Goal: Information Seeking & Learning: Learn about a topic

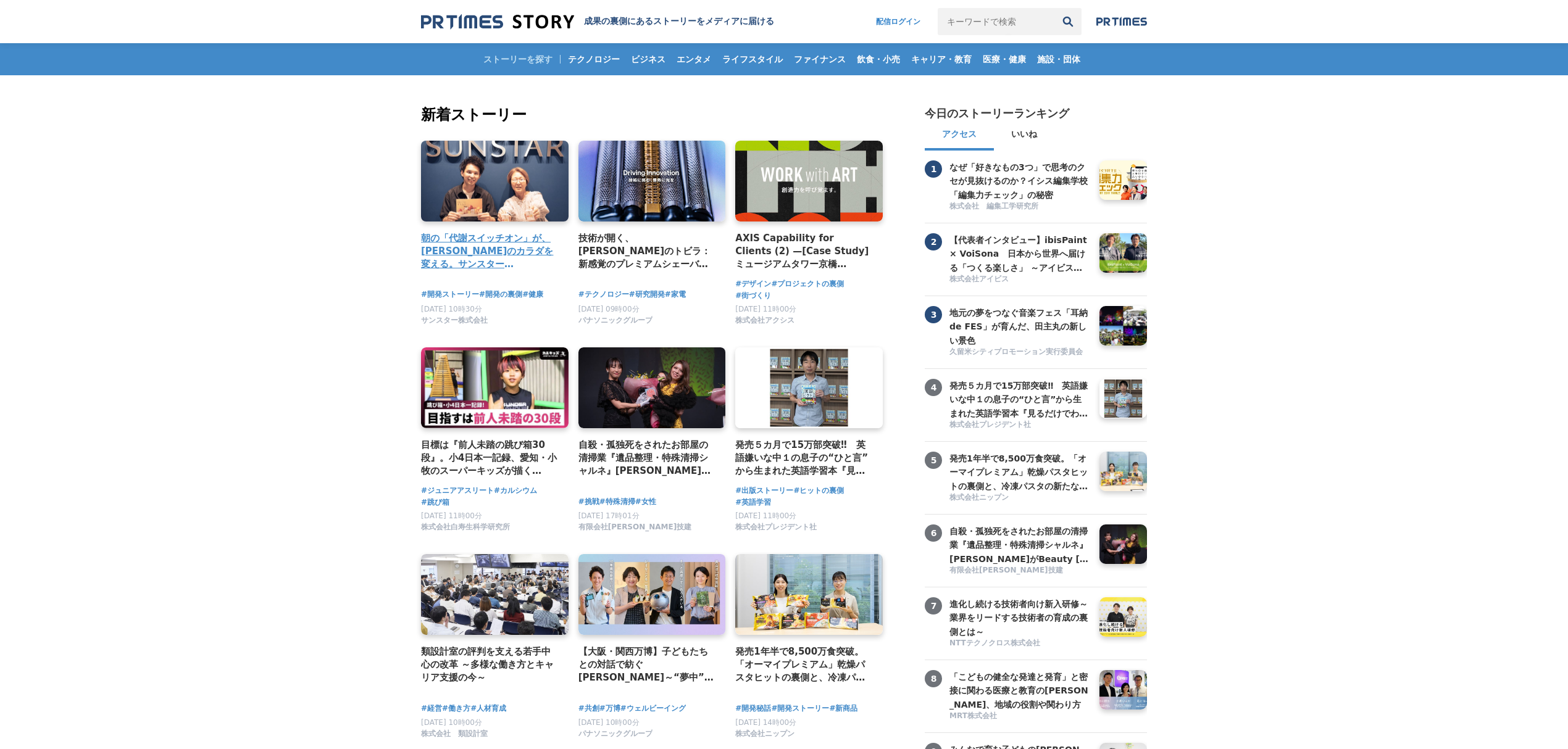
click at [500, 245] on h4 "朝の「代謝スイッチオン」が、[PERSON_NAME]のカラダを変える。サンスター「[GEOGRAPHIC_DATA]」から生まれた、新しい健康飲料の開発舞台裏" at bounding box center [489, 251] width 137 height 40
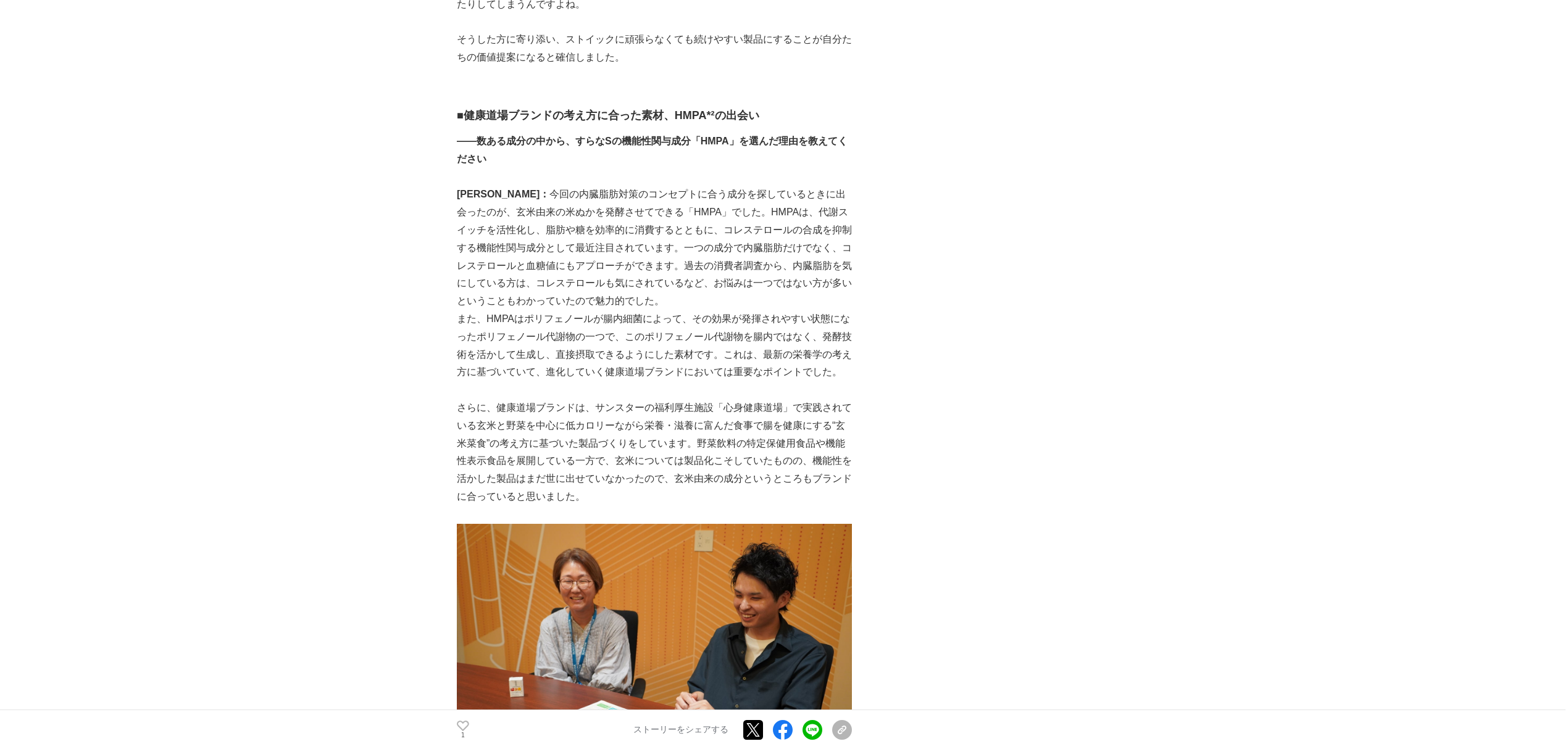
scroll to position [905, 0]
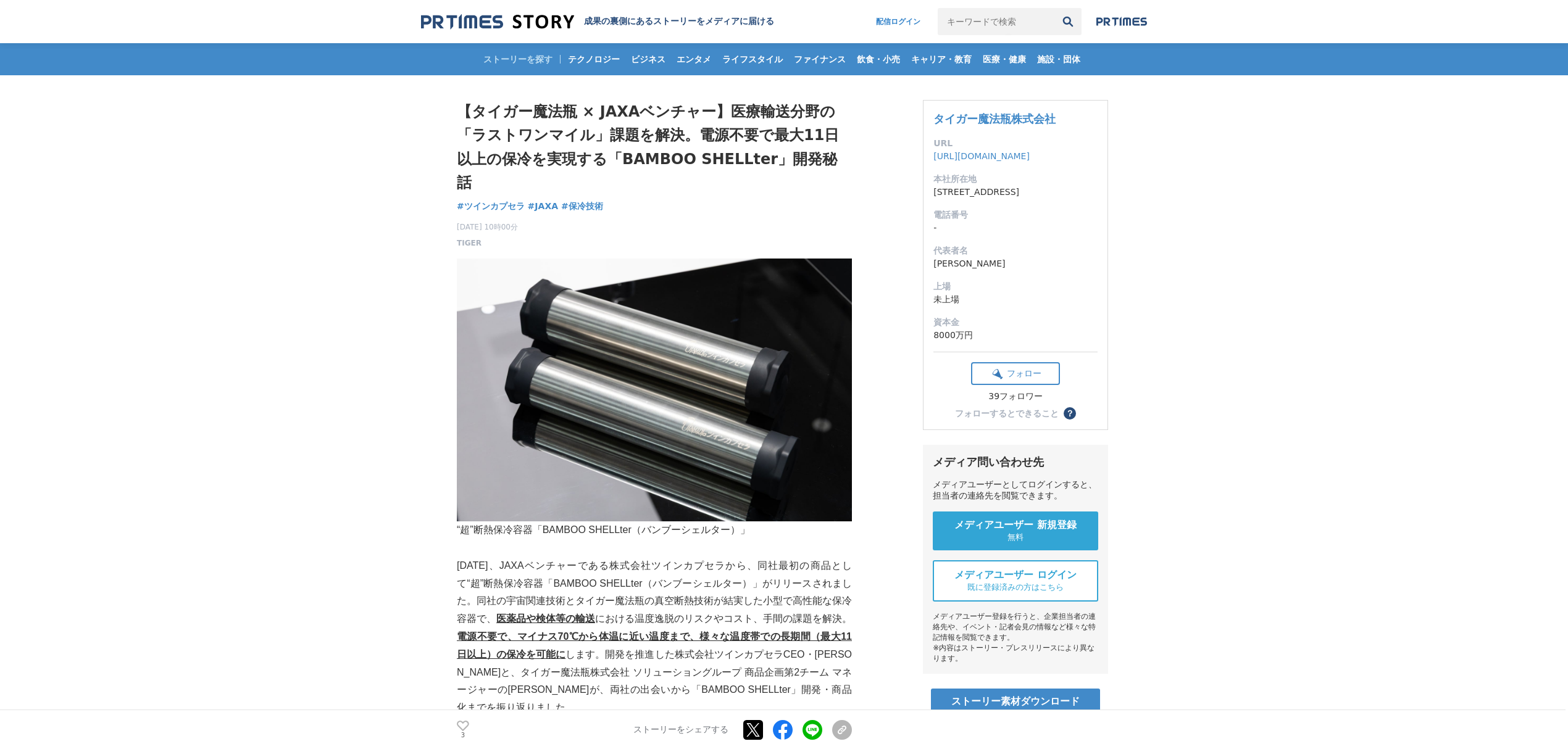
click at [522, 21] on img at bounding box center [497, 22] width 153 height 17
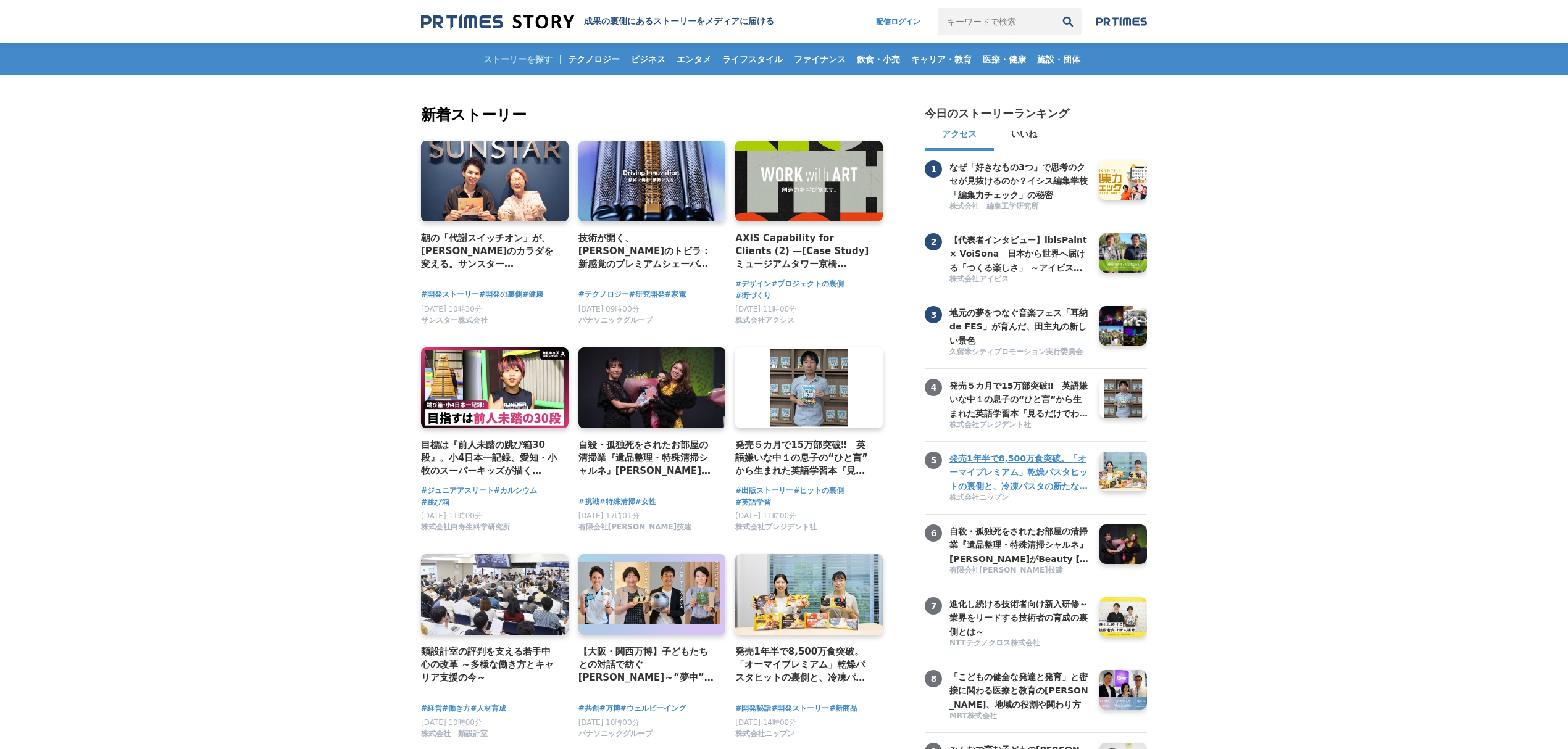
click at [1052, 493] on h3 "発売1年半で8,500万食突破。「オーマイプレミアム」乾燥パスタヒットの裏側と、冷凍パスタの新たな挑戦。徹底的な消費者起点で「おいしさ」を追求するニップンの歩み" at bounding box center [1020, 472] width 141 height 41
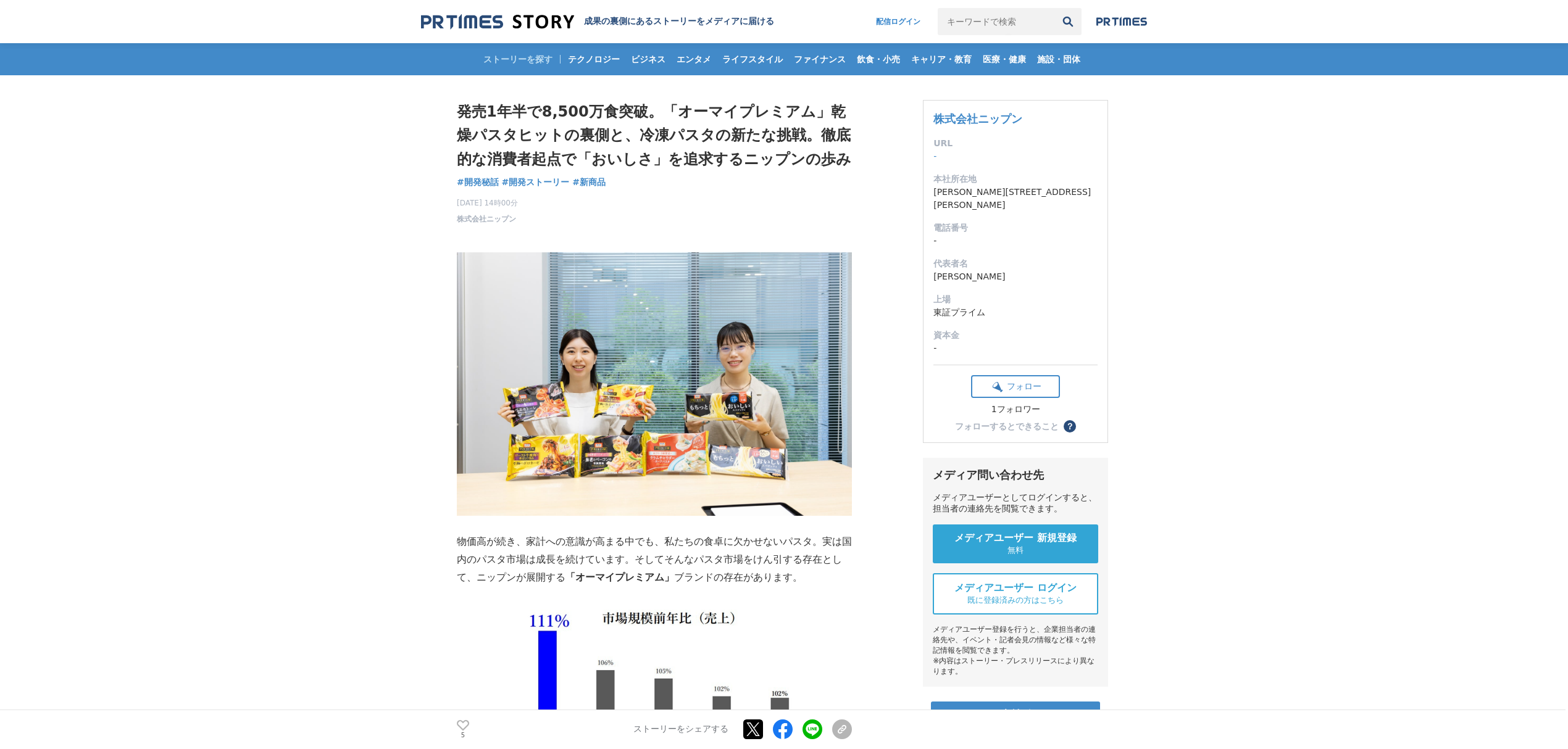
click at [1018, 24] on input "キーワードで検索" at bounding box center [995, 22] width 116 height 27
type input "あ"
type input "タイガー"
click at [1054, 8] on button "検索" at bounding box center [1068, 22] width 27 height 27
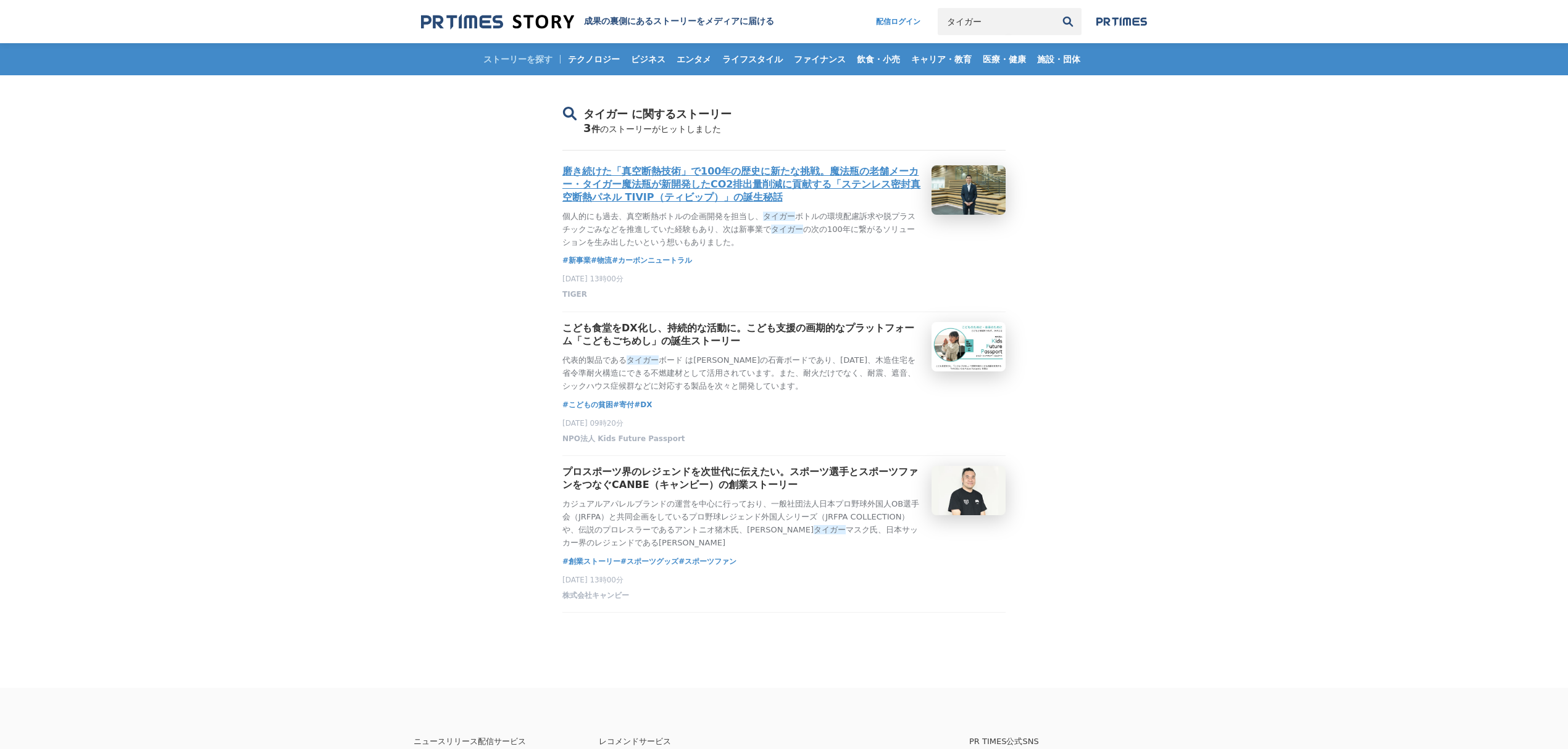
click at [818, 189] on h3 "磨き続けた「真空断熱技術」で100年の歴史に新たな挑戦。魔法瓶の老舗メーカー・タイガー魔法瓶が新開発したCO2排出量削減に貢献する「ステンレス密封真空断熱パネ…" at bounding box center [742, 184] width 359 height 39
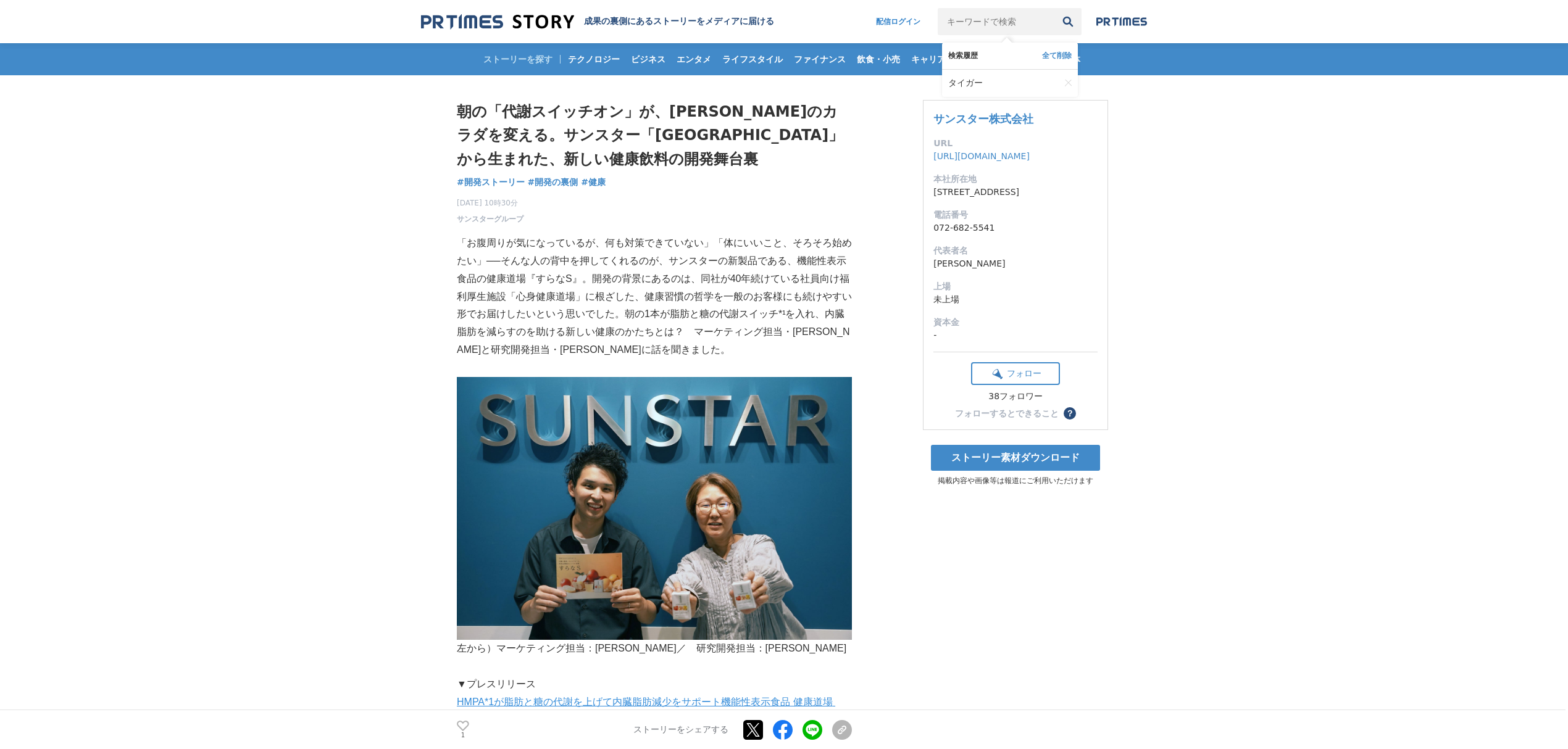
click at [1035, 16] on input "キーワードで検索" at bounding box center [995, 22] width 116 height 27
click at [984, 91] on link "タイガー" at bounding box center [1004, 83] width 112 height 27
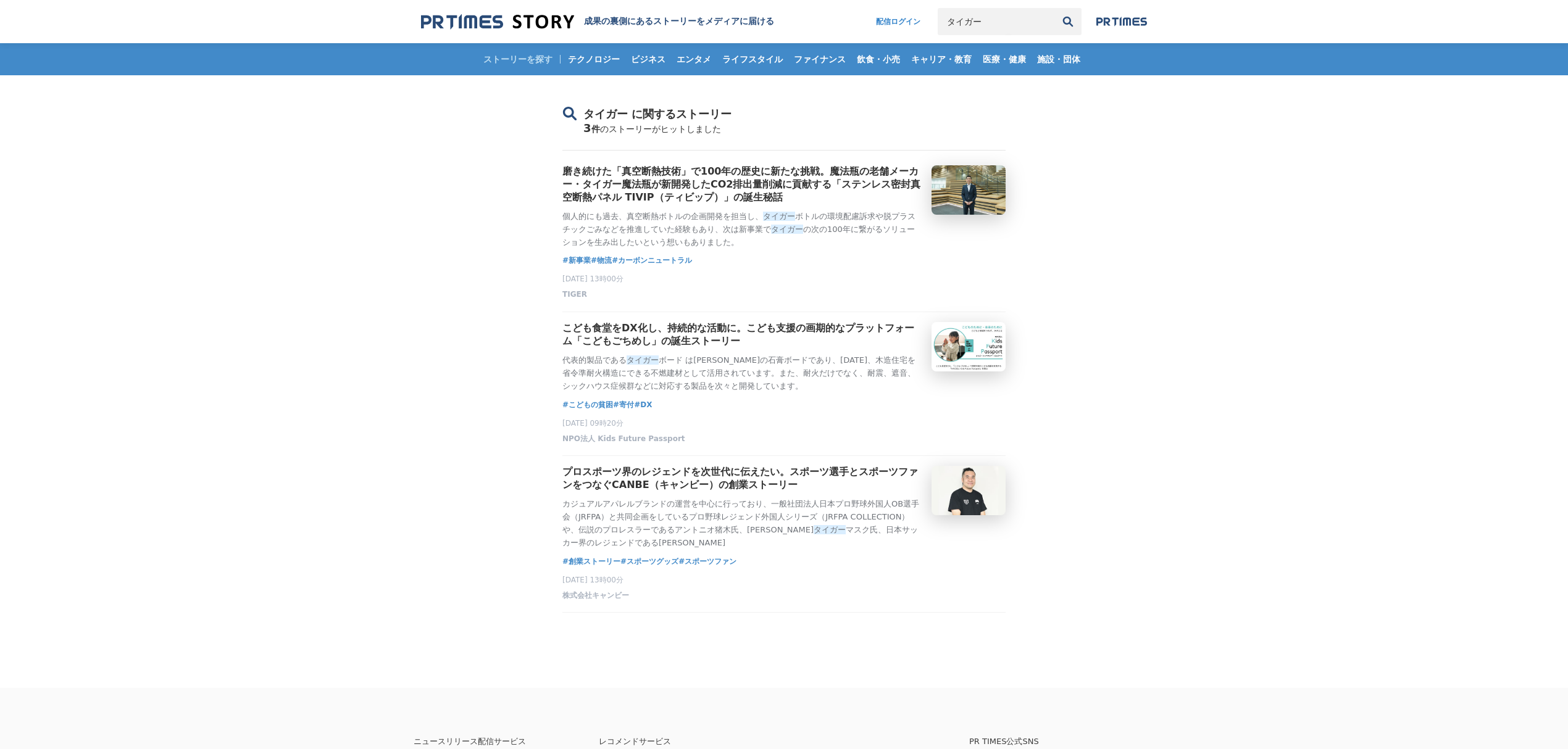
click at [625, 187] on h3 "磨き続けた「真空断熱技術」で100年の歴史に新たな挑戦。魔法瓶の老舗メーカー・タイガー魔法瓶が新開発したCO2排出量削減に貢献する「ステンレス密封真空断熱パネ…" at bounding box center [742, 184] width 359 height 39
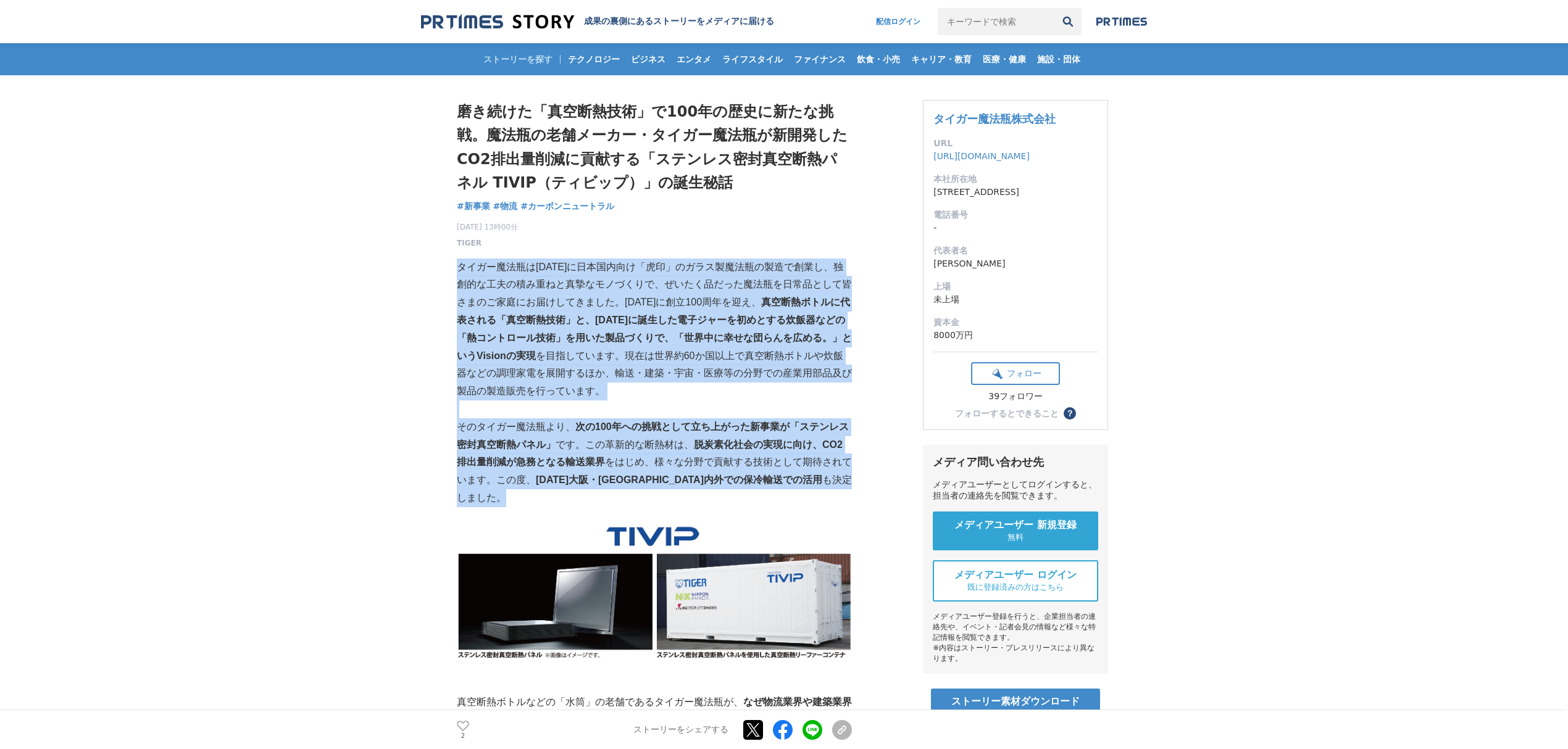
drag, startPoint x: 478, startPoint y: 271, endPoint x: 843, endPoint y: 475, distance: 418.1
copy div "タイガー魔法瓶は1923年に日本国内向け「虎印」のガラス製魔法瓶の製造で創業し、独創的な工夫の積み重ねと真摯なモノづくりで、ぜいたく品だった魔法瓶を日常品とし…"
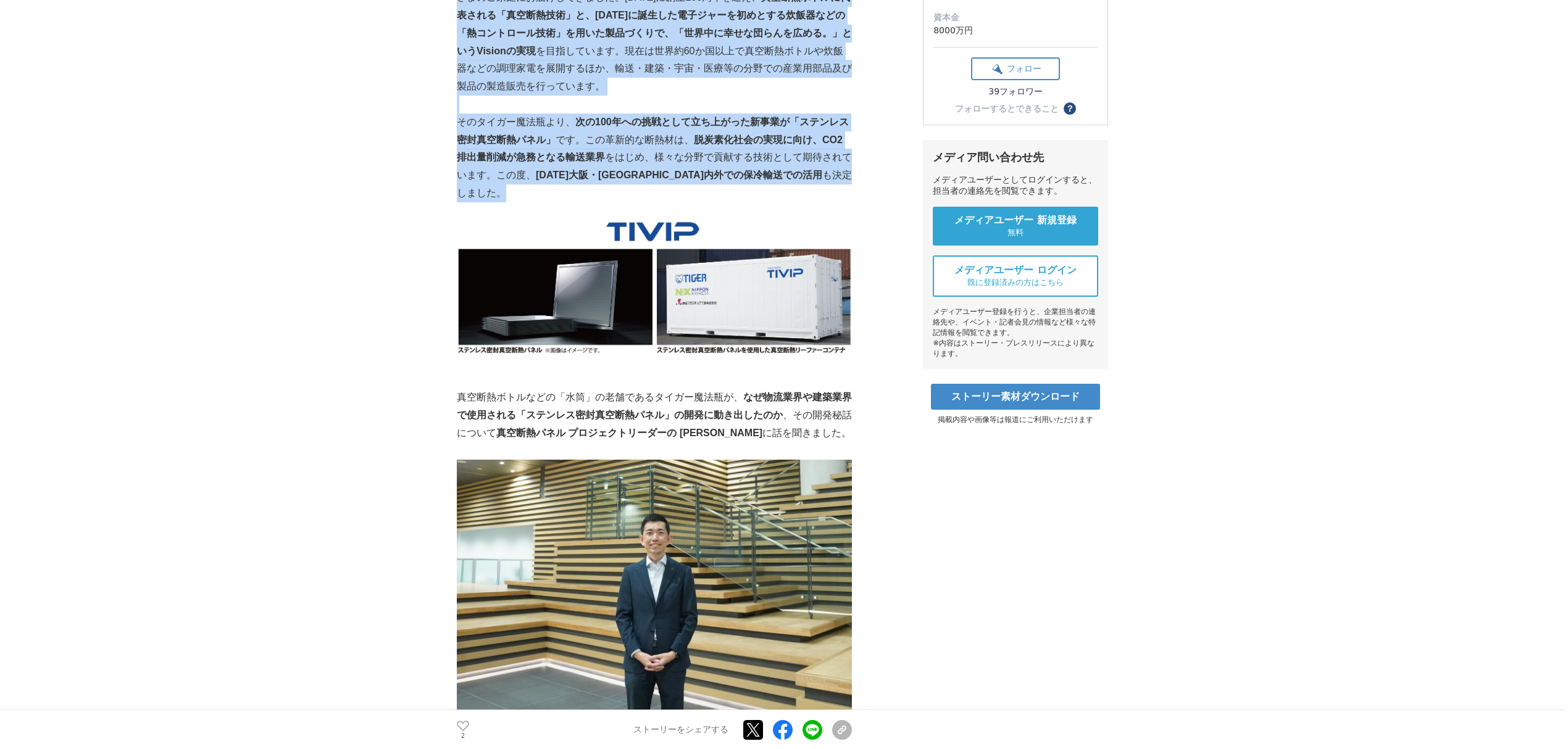
scroll to position [329, 0]
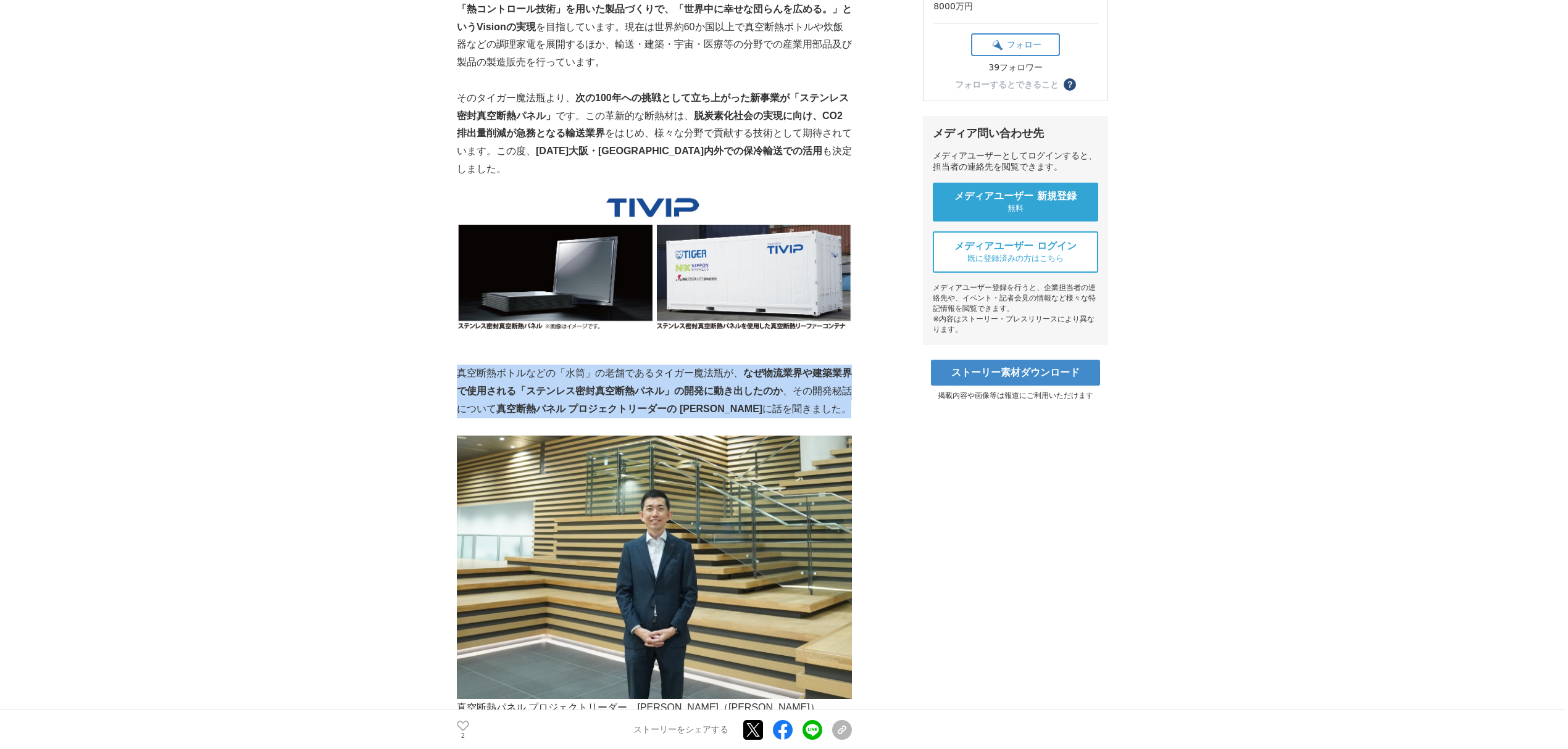
drag, startPoint x: 462, startPoint y: 355, endPoint x: 818, endPoint y: 391, distance: 357.8
click at [818, 391] on p "真空断熱ボトルなどの「水筒」の老舗であるタイガー魔法瓶が、 なぜ物流業界や建築業界で使用される「ステンレス密封真空断熱パネル」の開発に動き出したのか 、その開…" at bounding box center [654, 391] width 395 height 53
copy p "真空断熱ボトルなどの「水筒」の老舗であるタイガー魔法瓶が、 なぜ物流業界や建築業界で使用される「ステンレス密封真空断熱パネル」の開発に動き出したのか 、その開…"
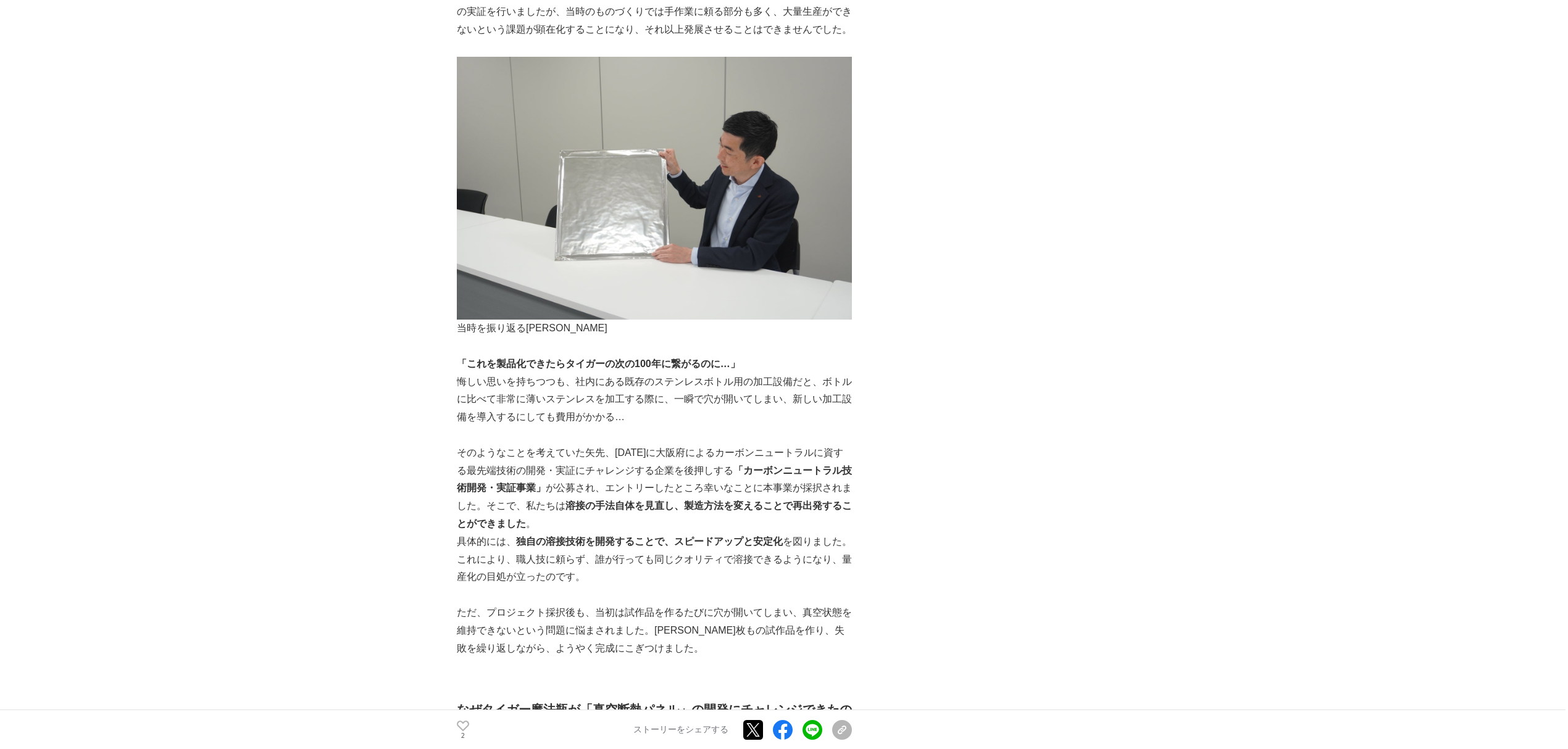
scroll to position [2798, 0]
